Goal: Task Accomplishment & Management: Use online tool/utility

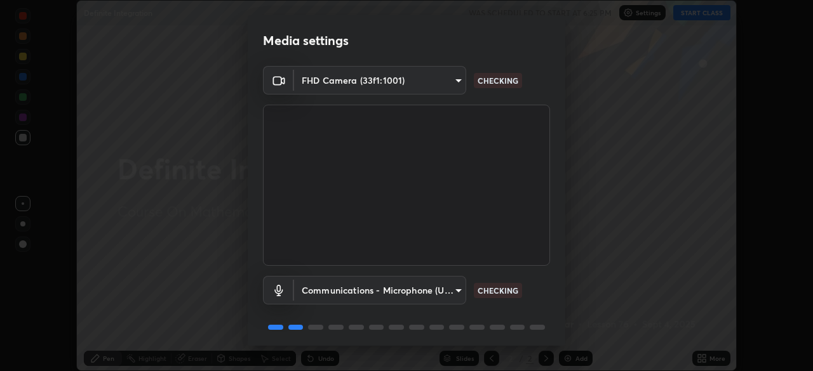
scroll to position [45, 0]
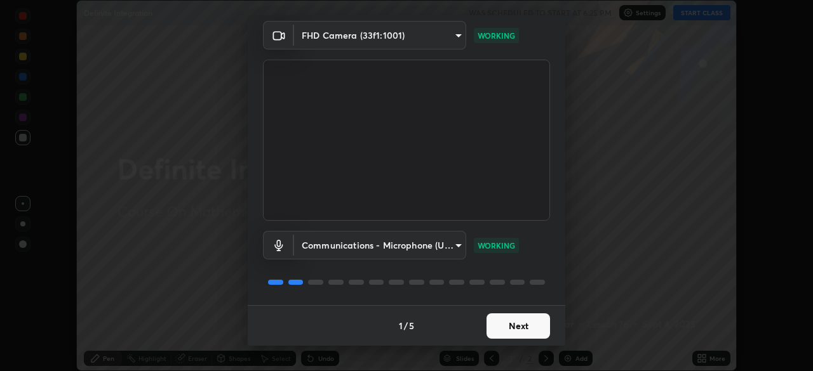
click at [514, 325] on button "Next" at bounding box center [517, 326] width 63 height 25
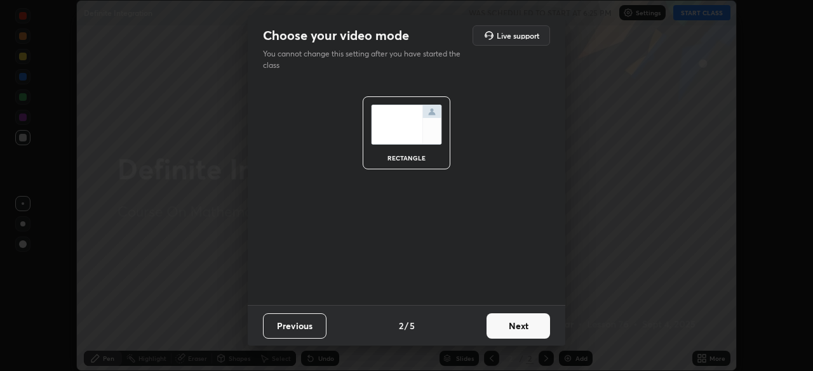
scroll to position [0, 0]
click at [516, 328] on button "Next" at bounding box center [517, 326] width 63 height 25
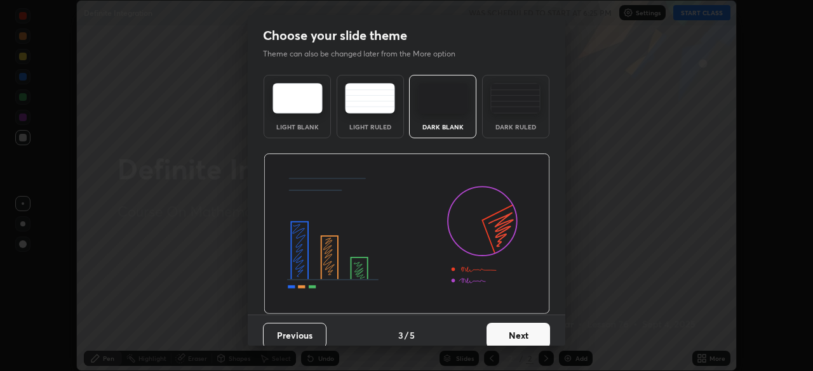
click at [516, 335] on button "Next" at bounding box center [517, 335] width 63 height 25
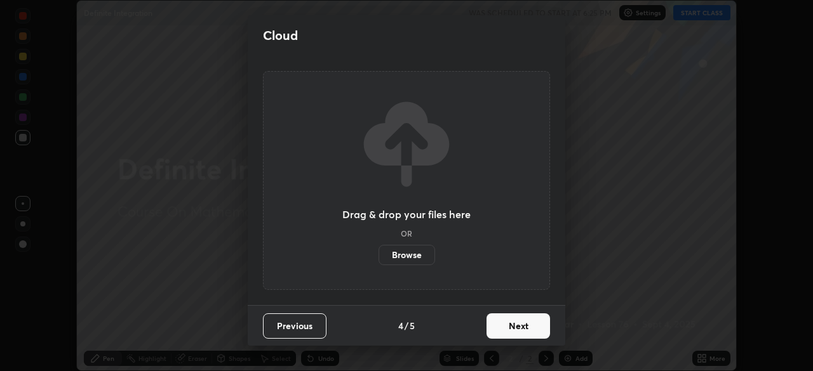
click at [520, 329] on button "Next" at bounding box center [517, 326] width 63 height 25
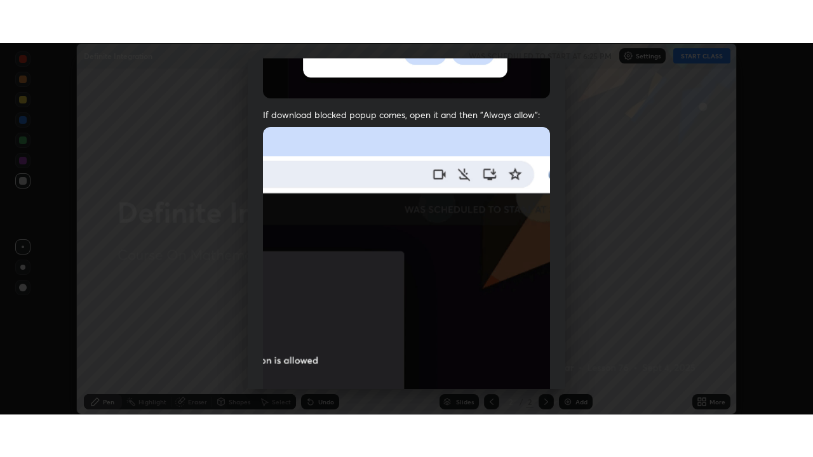
scroll to position [304, 0]
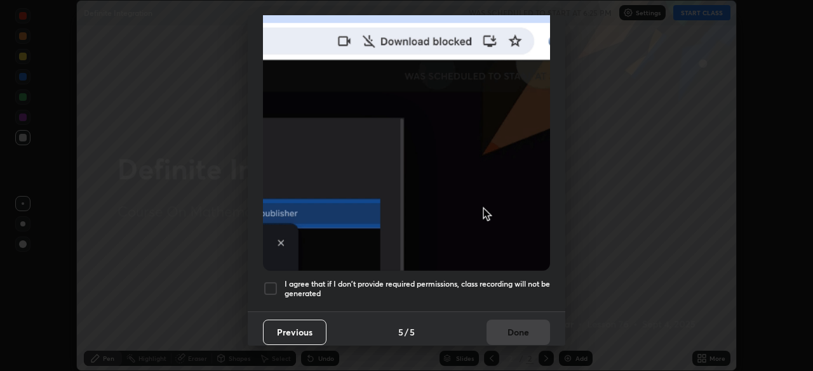
click at [269, 282] on div at bounding box center [270, 288] width 15 height 15
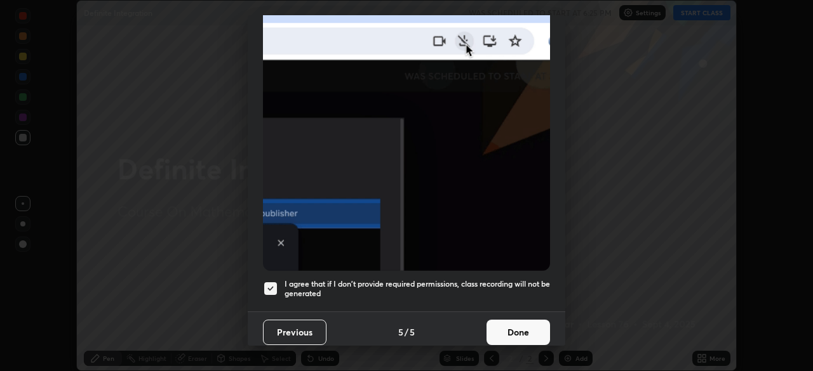
click at [515, 327] on button "Done" at bounding box center [517, 332] width 63 height 25
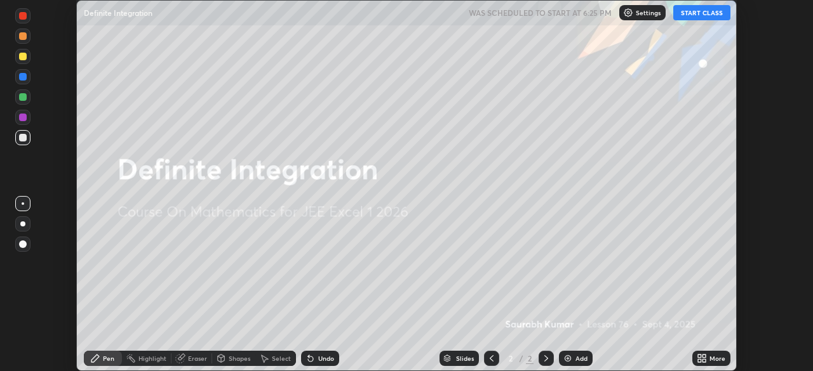
click at [702, 356] on icon at bounding box center [703, 356] width 3 height 3
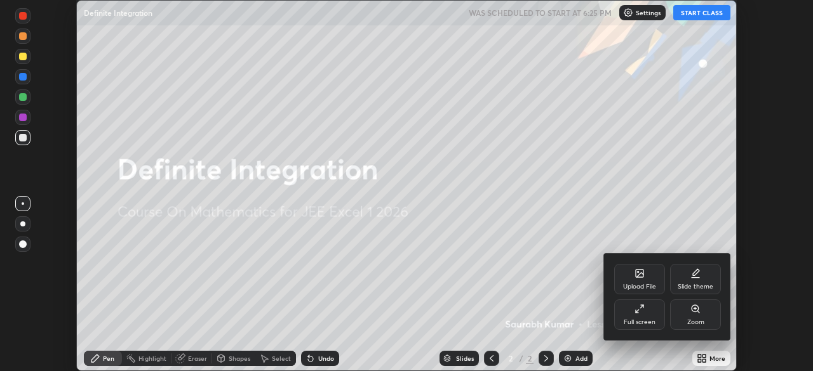
click at [637, 311] on icon at bounding box center [637, 311] width 3 height 3
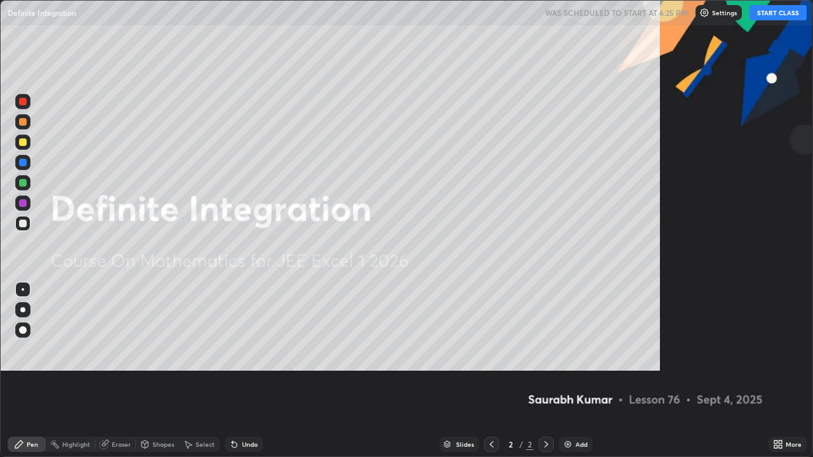
scroll to position [457, 813]
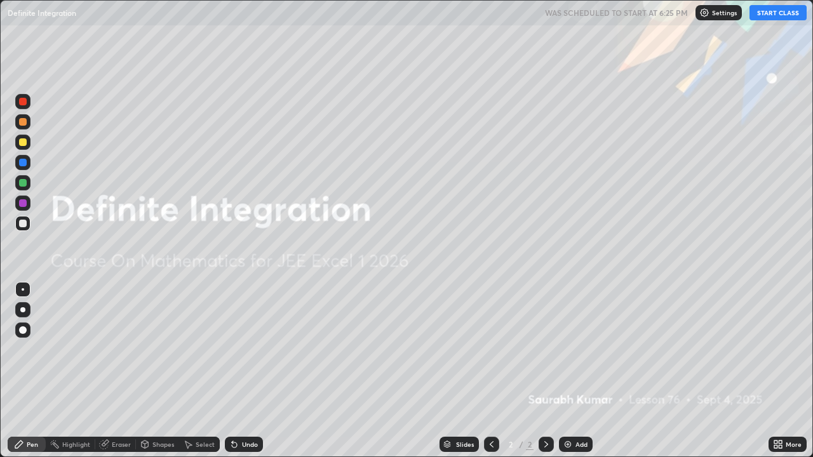
click at [771, 17] on button "START CLASS" at bounding box center [777, 12] width 57 height 15
click at [564, 371] on img at bounding box center [568, 444] width 10 height 10
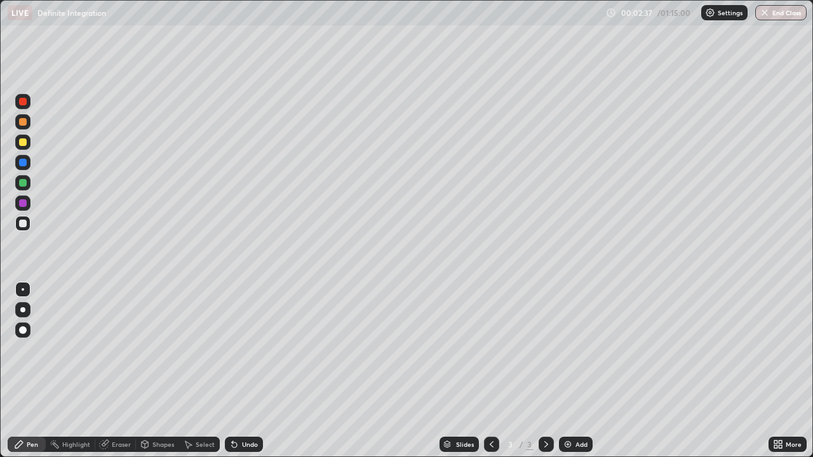
click at [567, 371] on img at bounding box center [568, 444] width 10 height 10
click at [126, 371] on div "Eraser" at bounding box center [121, 444] width 19 height 6
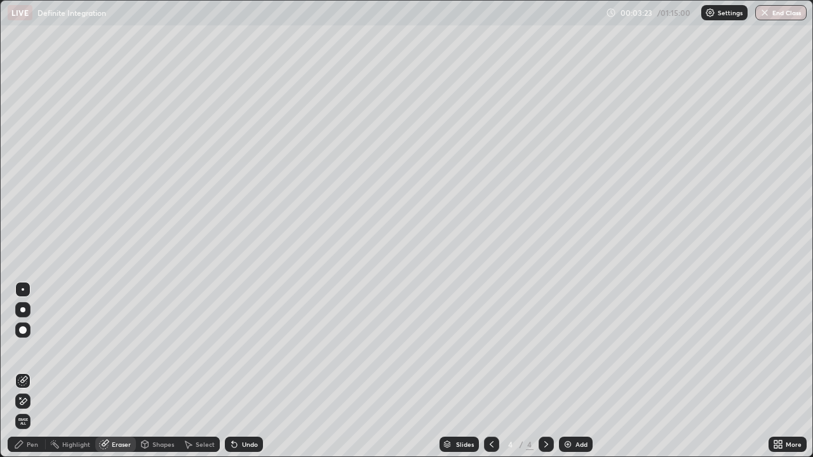
click at [37, 371] on div "Pen" at bounding box center [32, 444] width 11 height 6
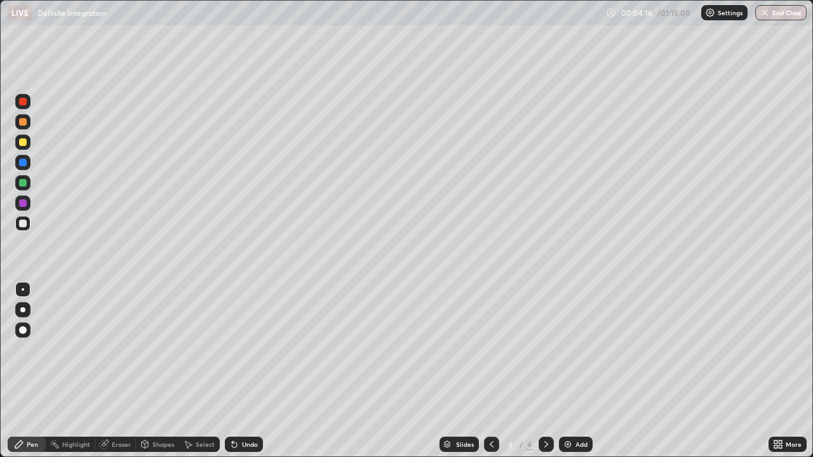
click at [119, 371] on div "Eraser" at bounding box center [121, 444] width 19 height 6
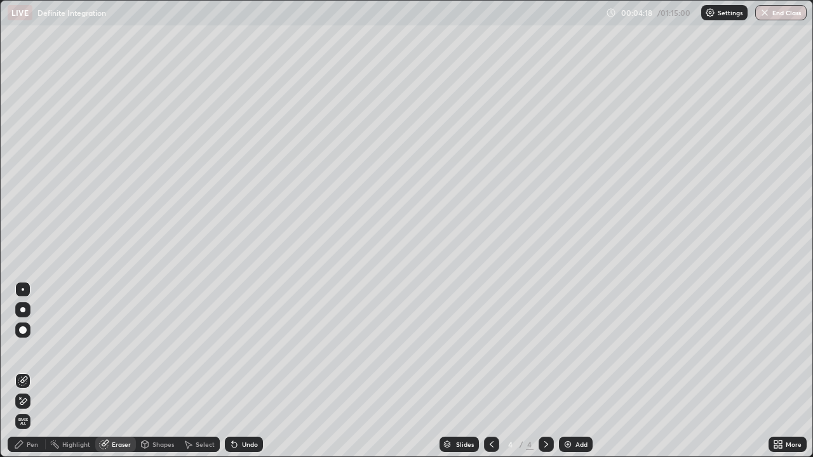
click at [32, 371] on div "Pen" at bounding box center [32, 444] width 11 height 6
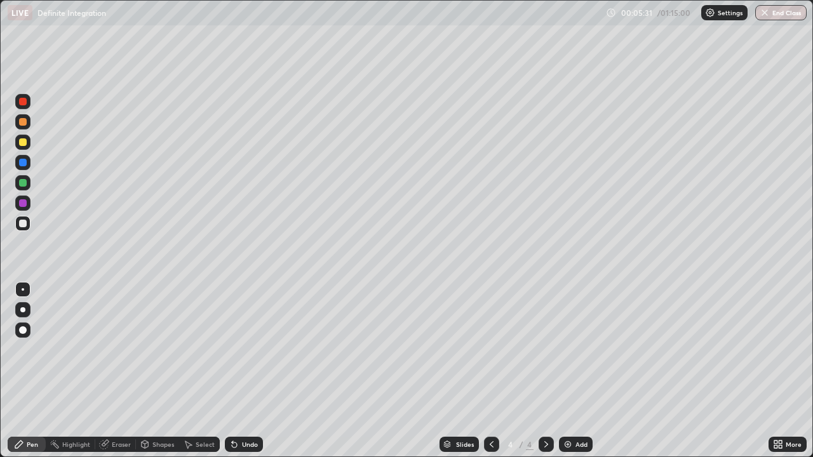
click at [490, 371] on icon at bounding box center [491, 444] width 10 height 10
click at [570, 371] on img at bounding box center [568, 444] width 10 height 10
click at [545, 371] on icon at bounding box center [546, 444] width 10 height 10
click at [573, 371] on div "Add" at bounding box center [576, 444] width 34 height 15
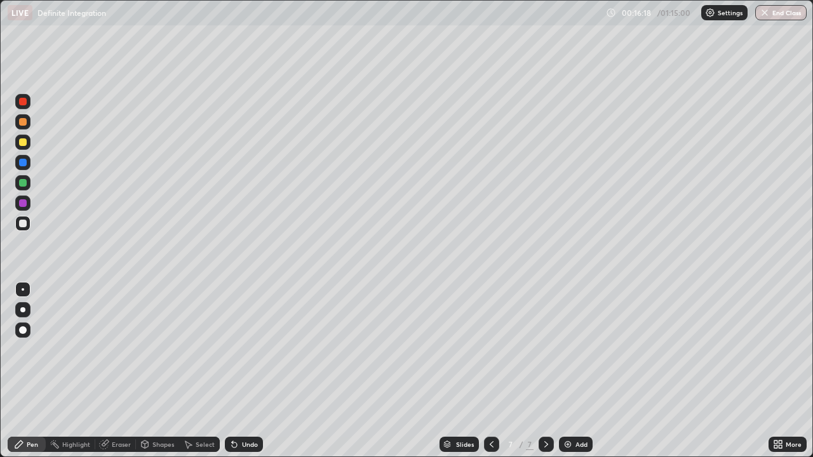
click at [568, 371] on img at bounding box center [568, 444] width 10 height 10
click at [242, 371] on div "Undo" at bounding box center [250, 444] width 16 height 6
click at [117, 371] on div "Eraser" at bounding box center [121, 444] width 19 height 6
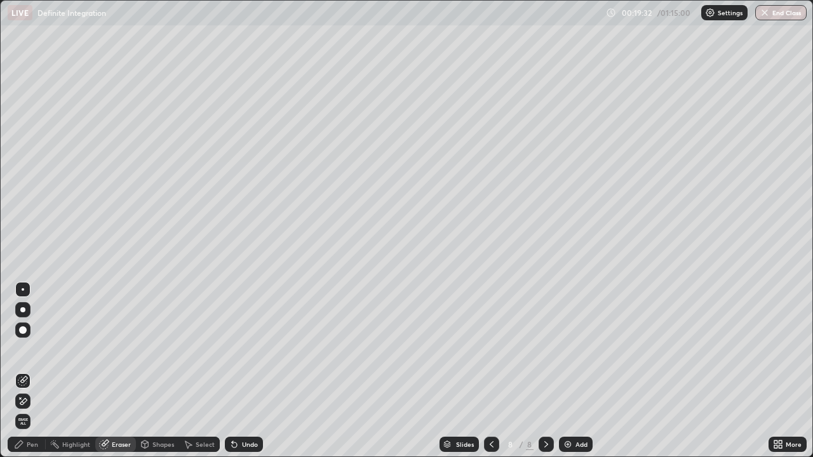
click at [38, 371] on div "Pen" at bounding box center [27, 444] width 38 height 15
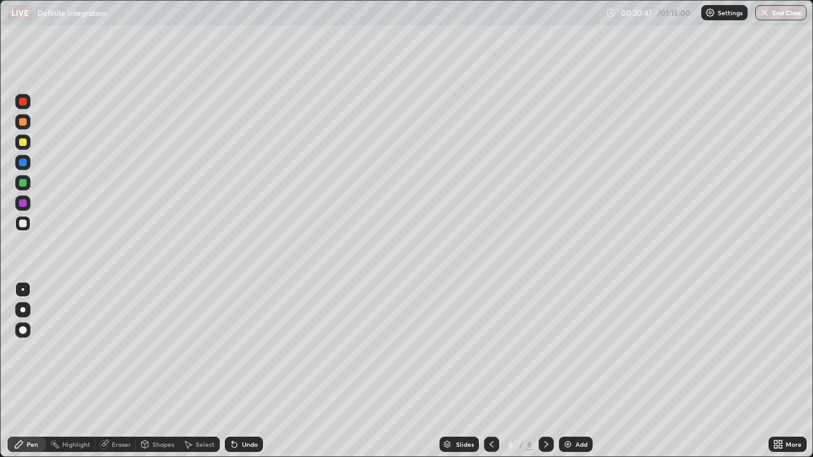
click at [564, 371] on img at bounding box center [568, 444] width 10 height 10
click at [124, 371] on div "Eraser" at bounding box center [121, 444] width 19 height 6
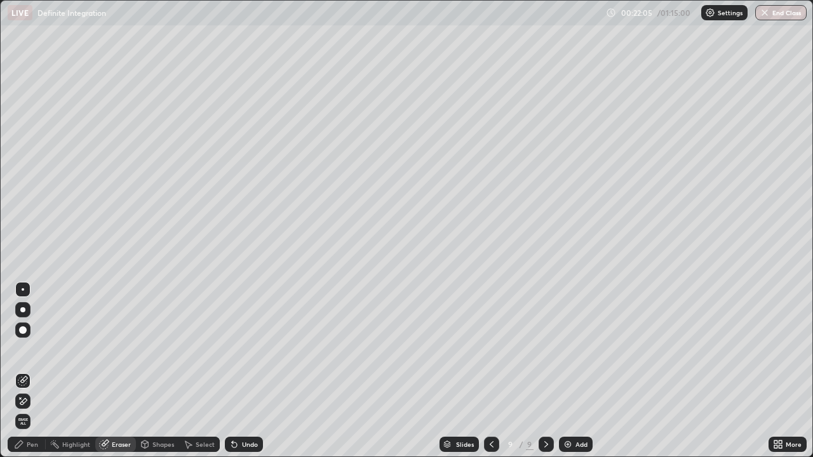
click at [34, 371] on div "Pen" at bounding box center [32, 444] width 11 height 6
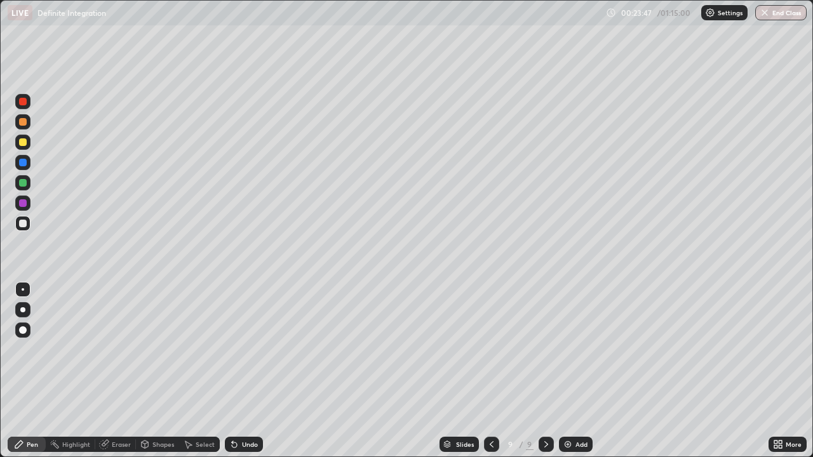
click at [117, 371] on div "Eraser" at bounding box center [121, 444] width 19 height 6
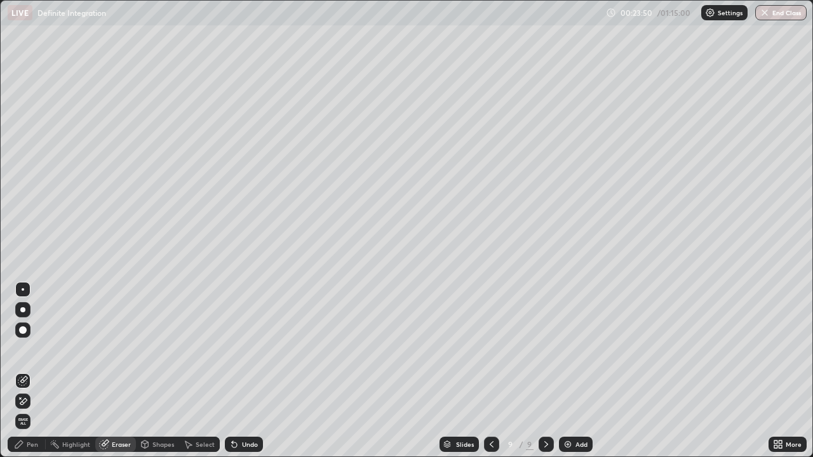
click at [25, 327] on div at bounding box center [23, 330] width 8 height 8
click at [28, 371] on div "Pen" at bounding box center [32, 444] width 11 height 6
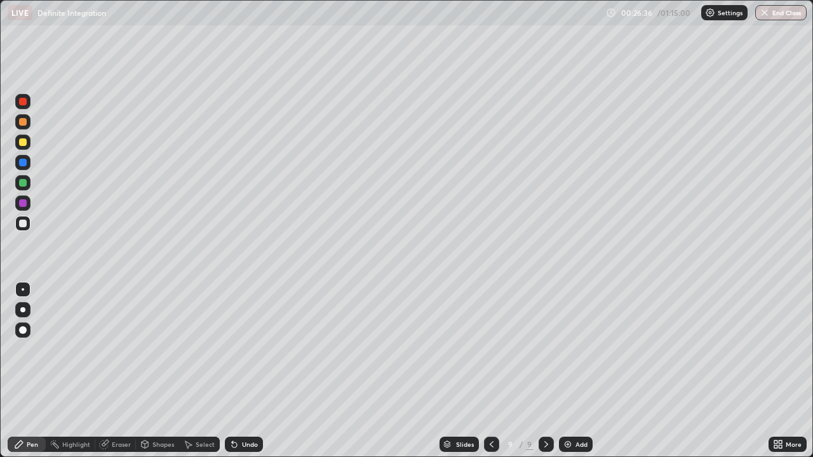
click at [237, 371] on icon at bounding box center [234, 444] width 10 height 10
click at [241, 371] on div "Undo" at bounding box center [244, 444] width 38 height 15
click at [239, 371] on div "Undo" at bounding box center [244, 444] width 38 height 15
click at [569, 371] on img at bounding box center [568, 444] width 10 height 10
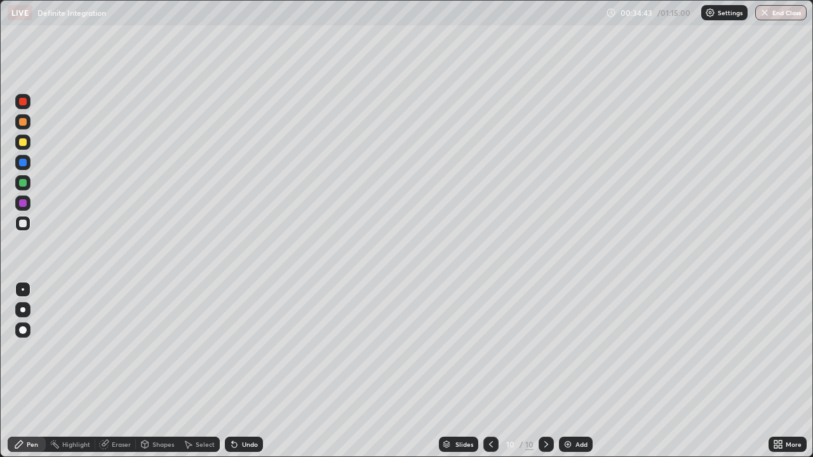
click at [564, 371] on img at bounding box center [568, 444] width 10 height 10
click at [568, 371] on img at bounding box center [568, 444] width 10 height 10
click at [239, 371] on div "Undo" at bounding box center [244, 444] width 38 height 15
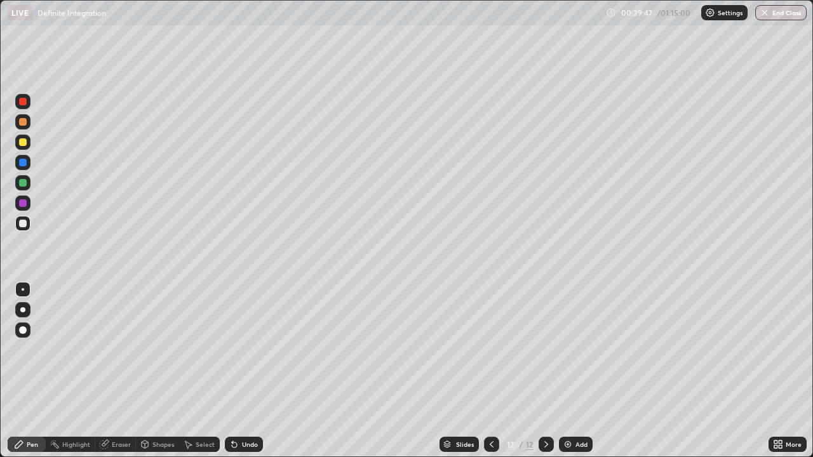
click at [242, 371] on div "Undo" at bounding box center [250, 444] width 16 height 6
click at [565, 371] on img at bounding box center [568, 444] width 10 height 10
click at [569, 371] on img at bounding box center [568, 444] width 10 height 10
click at [55, 371] on rect at bounding box center [56, 446] width 6 height 6
click at [26, 371] on div "Pen" at bounding box center [27, 444] width 38 height 15
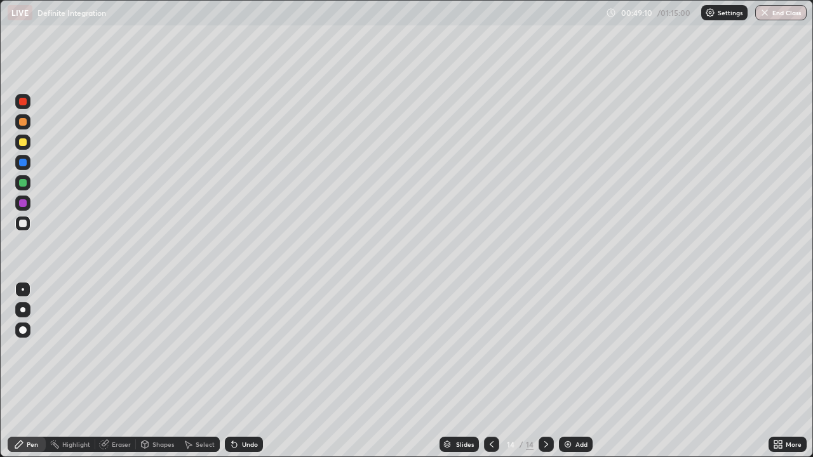
click at [490, 371] on icon at bounding box center [491, 444] width 10 height 10
click at [545, 371] on icon at bounding box center [546, 444] width 10 height 10
click at [495, 371] on div at bounding box center [491, 444] width 15 height 15
click at [543, 371] on icon at bounding box center [546, 444] width 10 height 10
click at [495, 371] on div at bounding box center [491, 444] width 15 height 15
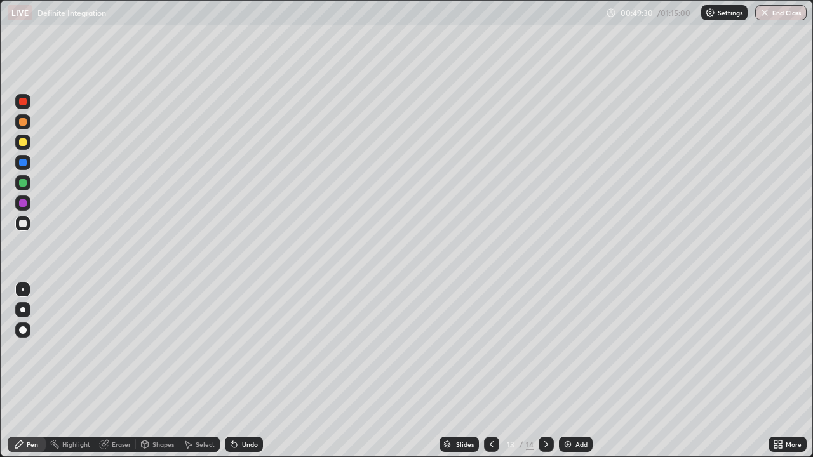
click at [545, 371] on icon at bounding box center [546, 444] width 10 height 10
click at [496, 371] on div at bounding box center [491, 444] width 15 height 15
click at [545, 371] on icon at bounding box center [546, 444] width 10 height 10
click at [497, 371] on div at bounding box center [491, 444] width 15 height 15
click at [545, 371] on icon at bounding box center [546, 444] width 10 height 10
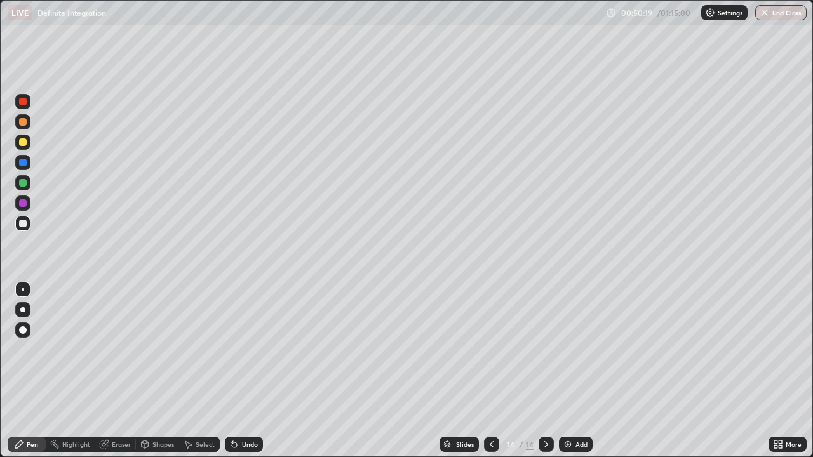
click at [568, 371] on img at bounding box center [568, 444] width 10 height 10
click at [566, 371] on img at bounding box center [568, 444] width 10 height 10
click at [766, 15] on img "button" at bounding box center [764, 13] width 10 height 10
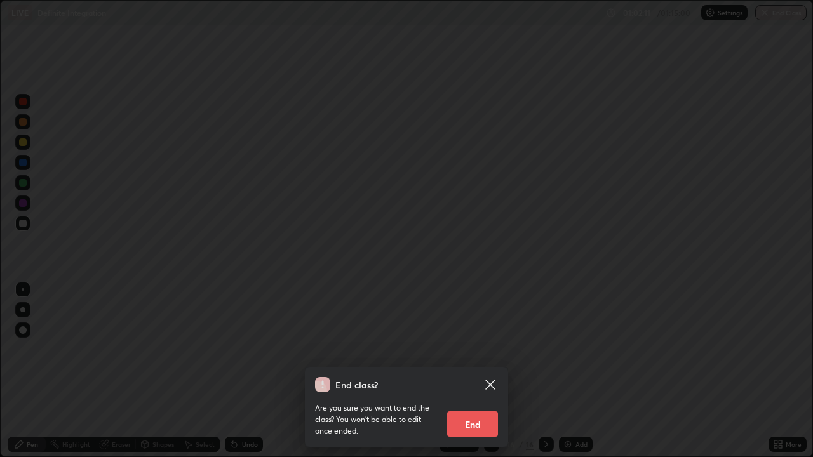
click at [483, 371] on button "End" at bounding box center [472, 423] width 51 height 25
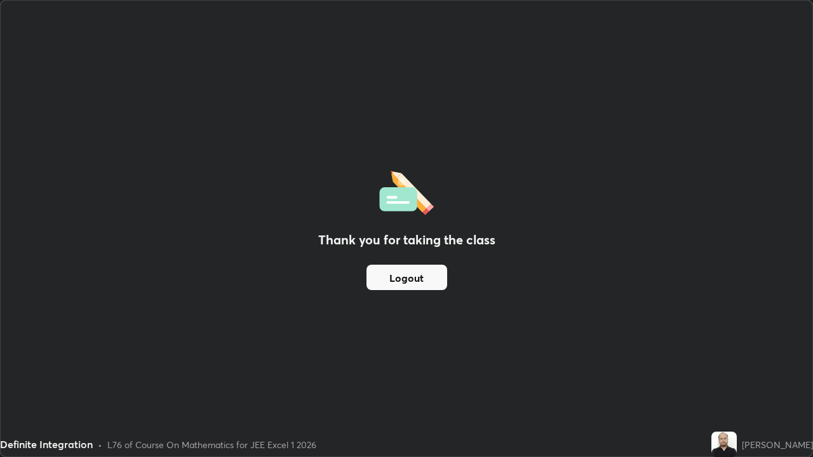
click at [424, 279] on button "Logout" at bounding box center [406, 277] width 81 height 25
click at [418, 282] on button "Logout" at bounding box center [406, 277] width 81 height 25
click at [424, 277] on button "Logout" at bounding box center [406, 277] width 81 height 25
click at [422, 277] on button "Logout" at bounding box center [406, 277] width 81 height 25
click at [422, 276] on button "Logout" at bounding box center [406, 277] width 81 height 25
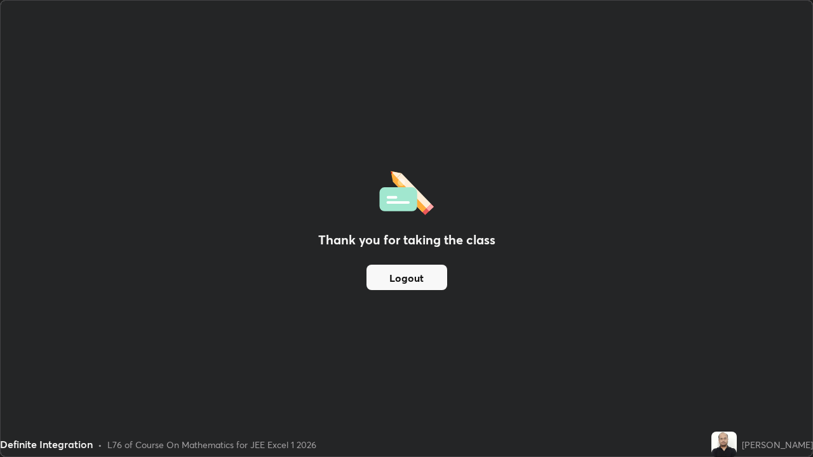
click at [425, 272] on button "Logout" at bounding box center [406, 277] width 81 height 25
